Goal: Find specific page/section: Find specific page/section

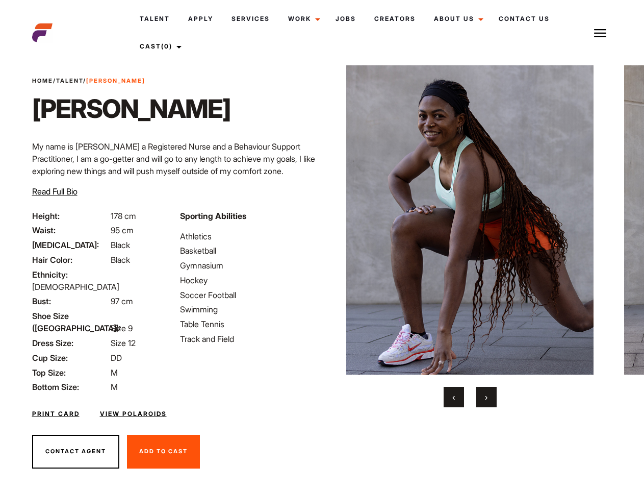
click at [161, 46] on link "Cast (0)" at bounding box center [159, 47] width 57 height 28
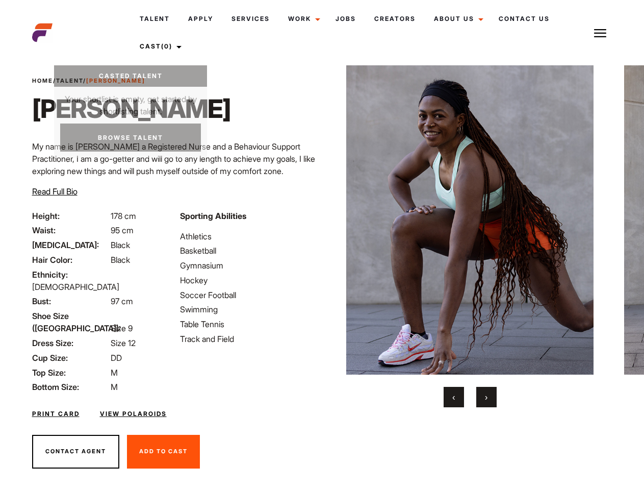
click at [600, 33] on img at bounding box center [600, 33] width 12 height 12
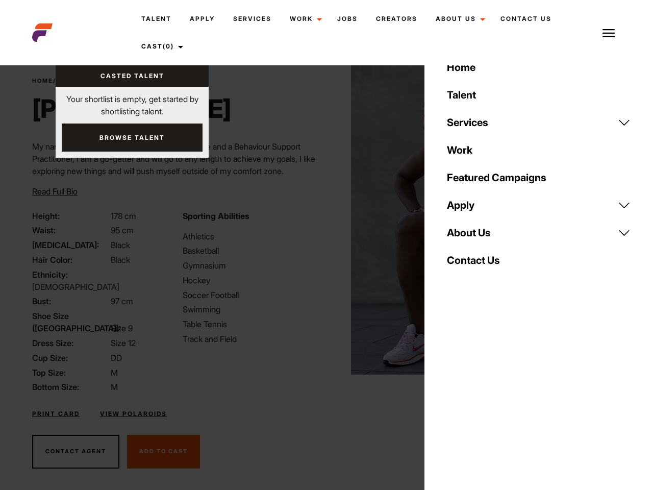
click at [470, 236] on img at bounding box center [474, 219] width 247 height 309
click at [322, 220] on div "Sporting Abilities Athletics Basketball Gymnasium Hockey Soccer Football Swimmi…" at bounding box center [251, 302] width 150 height 184
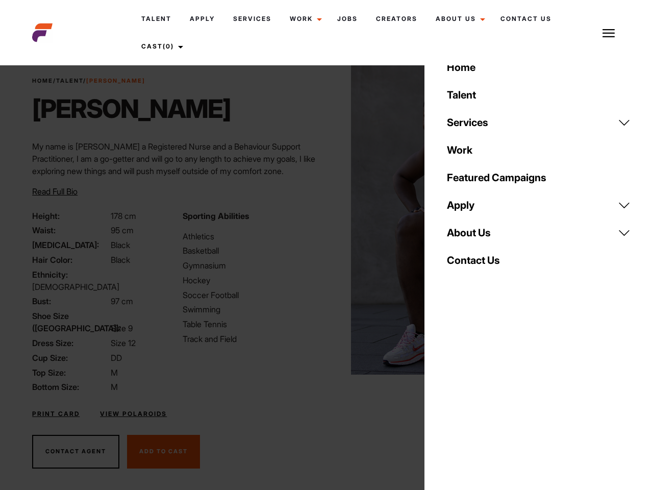
click at [454, 397] on button "‹" at bounding box center [460, 397] width 20 height 20
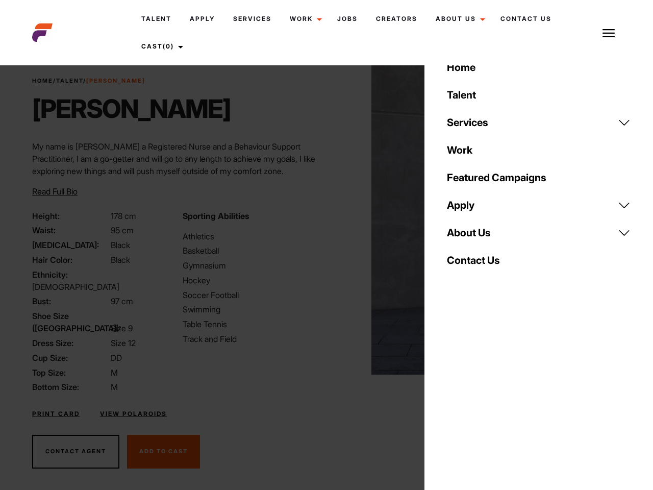
click at [487, 397] on div "Home Talent Services Talent Casting Photography Videography Creative Hair and M…" at bounding box center [538, 245] width 229 height 490
